Goal: Navigation & Orientation: Find specific page/section

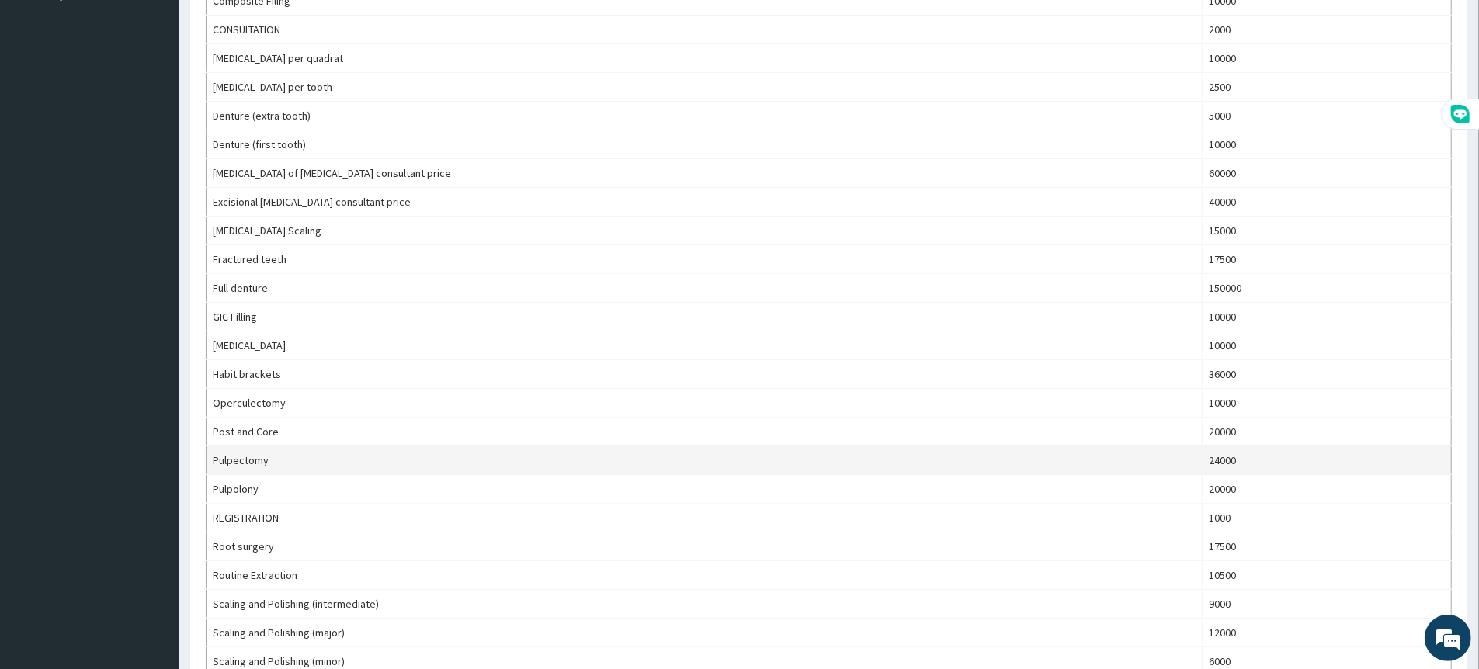
scroll to position [517, 0]
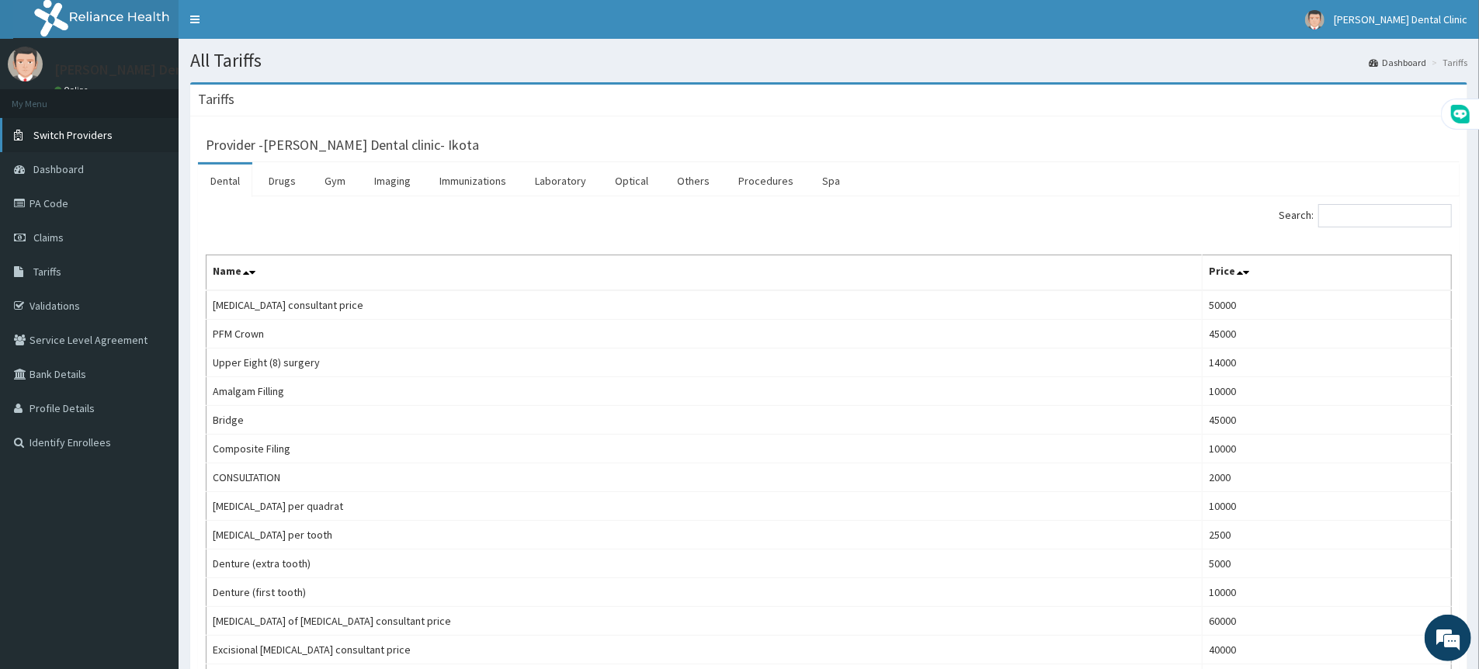
click at [102, 135] on span "Switch Providers" at bounding box center [72, 135] width 79 height 14
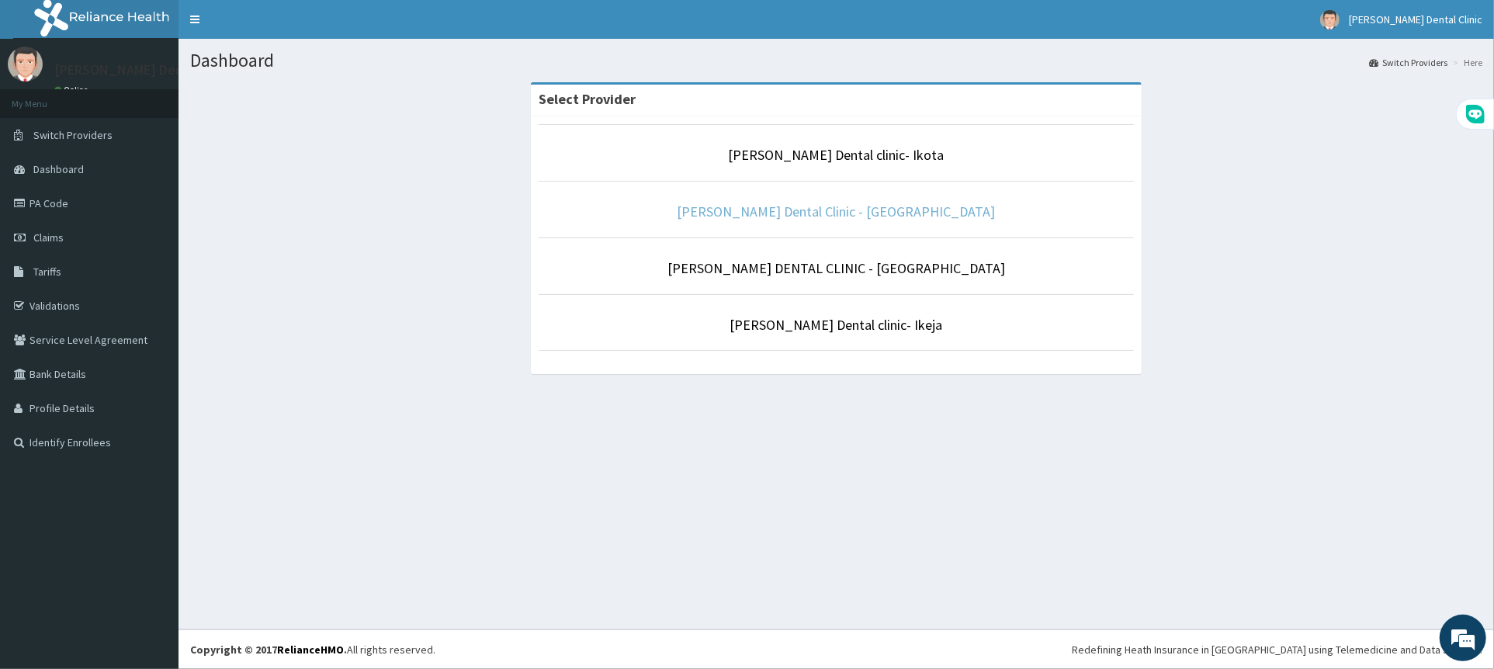
click at [820, 203] on link "Blanche Dental Clinic - Lekki" at bounding box center [837, 212] width 318 height 18
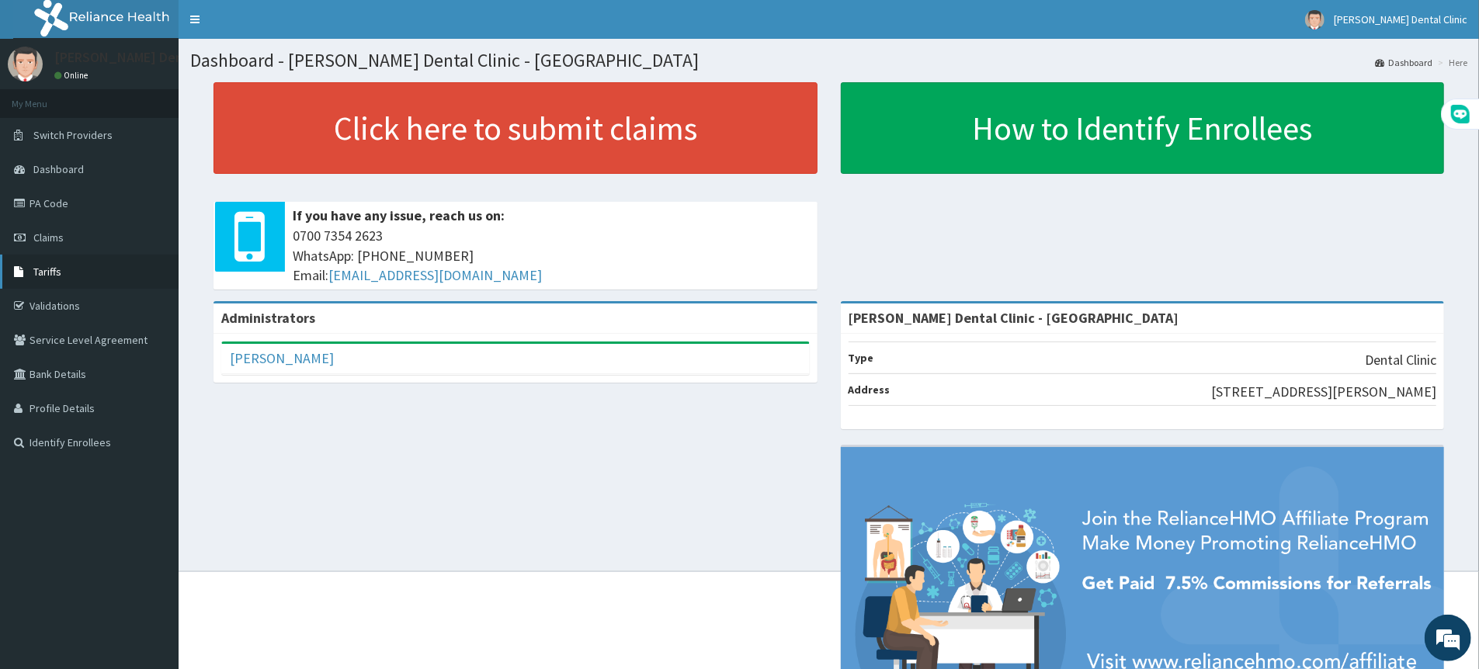
click at [40, 273] on span "Tariffs" at bounding box center [47, 272] width 28 height 14
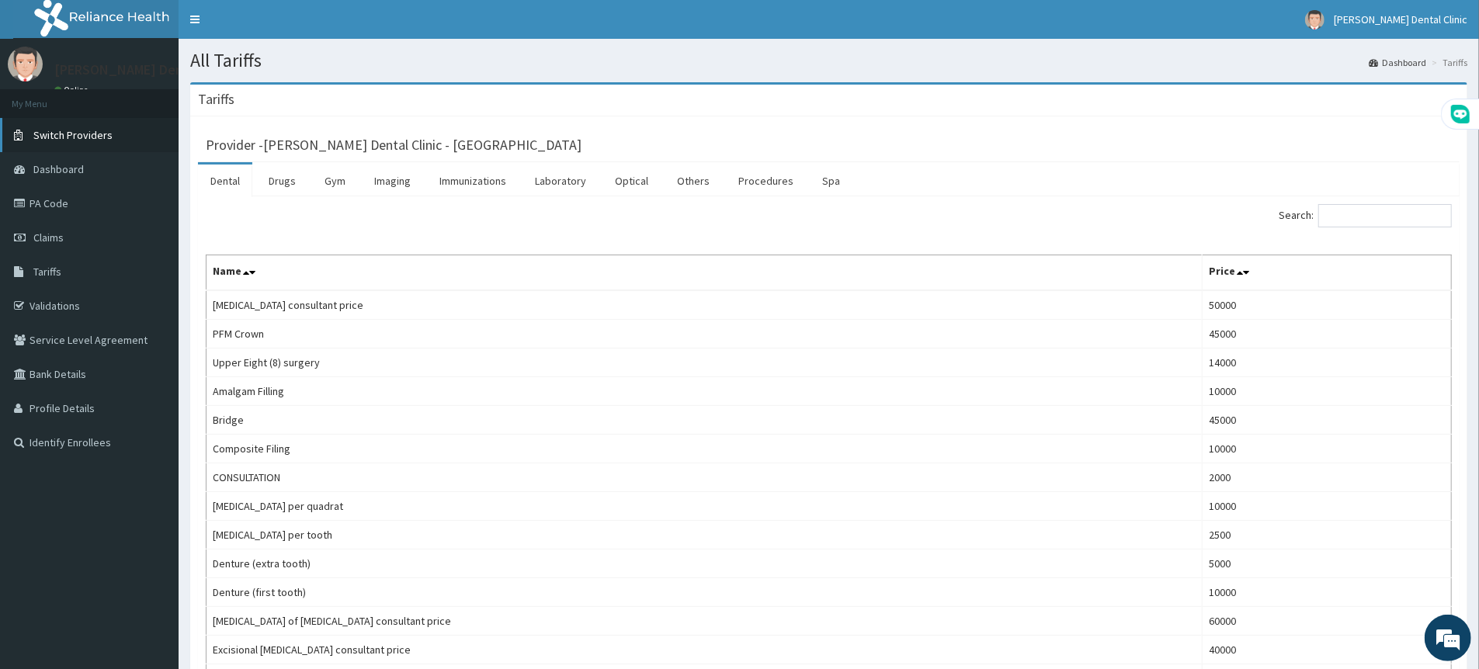
click at [82, 135] on span "Switch Providers" at bounding box center [72, 135] width 79 height 14
